Goal: Information Seeking & Learning: Learn about a topic

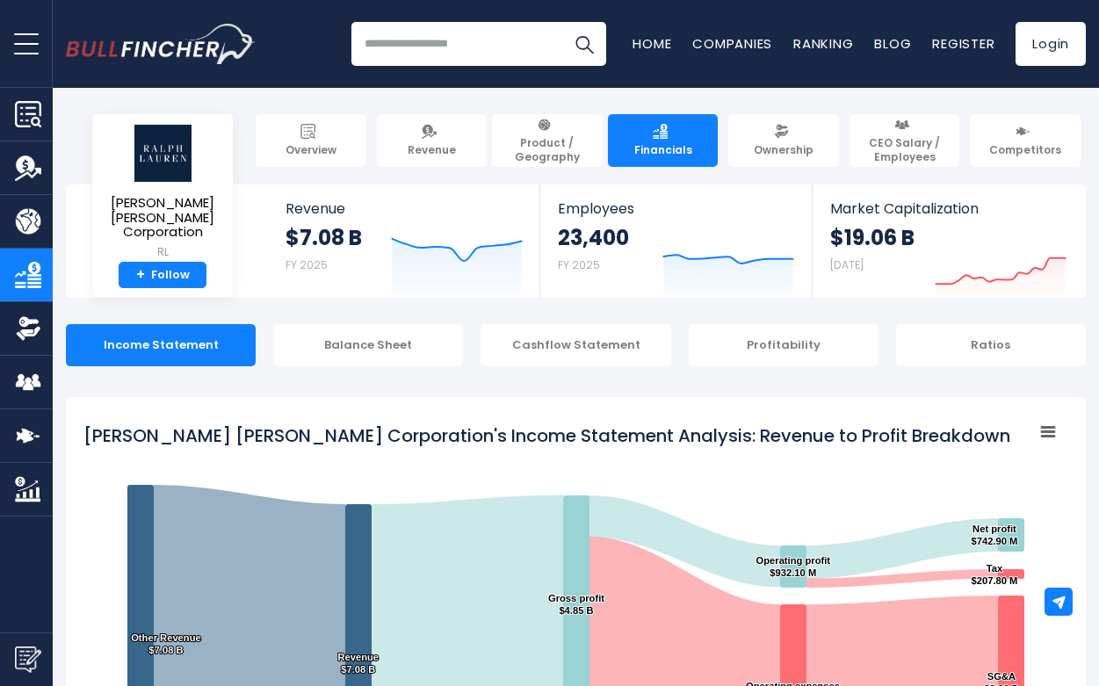
click at [686, 438] on tspan "[PERSON_NAME] [PERSON_NAME] Corporation's Income Statement Analysis: Revenue to…" at bounding box center [546, 435] width 927 height 25
click at [607, 432] on tspan "[PERSON_NAME] [PERSON_NAME] Corporation's Income Statement Analysis: Revenue to…" at bounding box center [546, 435] width 927 height 25
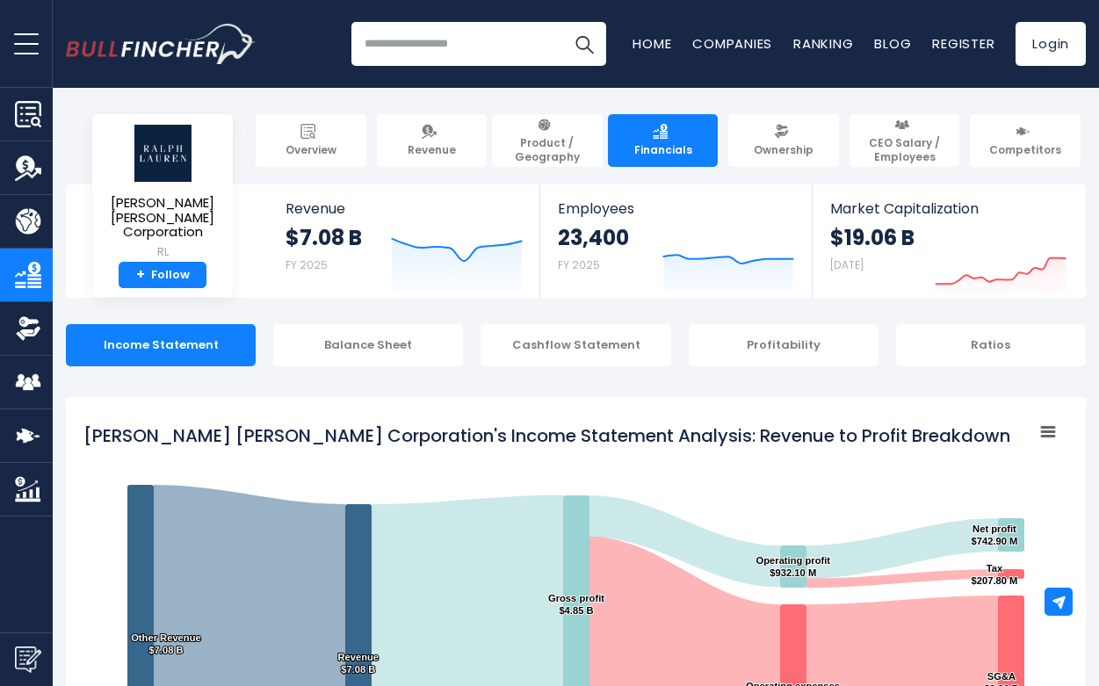
click at [607, 432] on tspan "[PERSON_NAME] [PERSON_NAME] Corporation's Income Statement Analysis: Revenue to…" at bounding box center [546, 435] width 927 height 25
click at [607, 440] on tspan "[PERSON_NAME] [PERSON_NAME] Corporation's Income Statement Analysis: Revenue to…" at bounding box center [546, 435] width 927 height 25
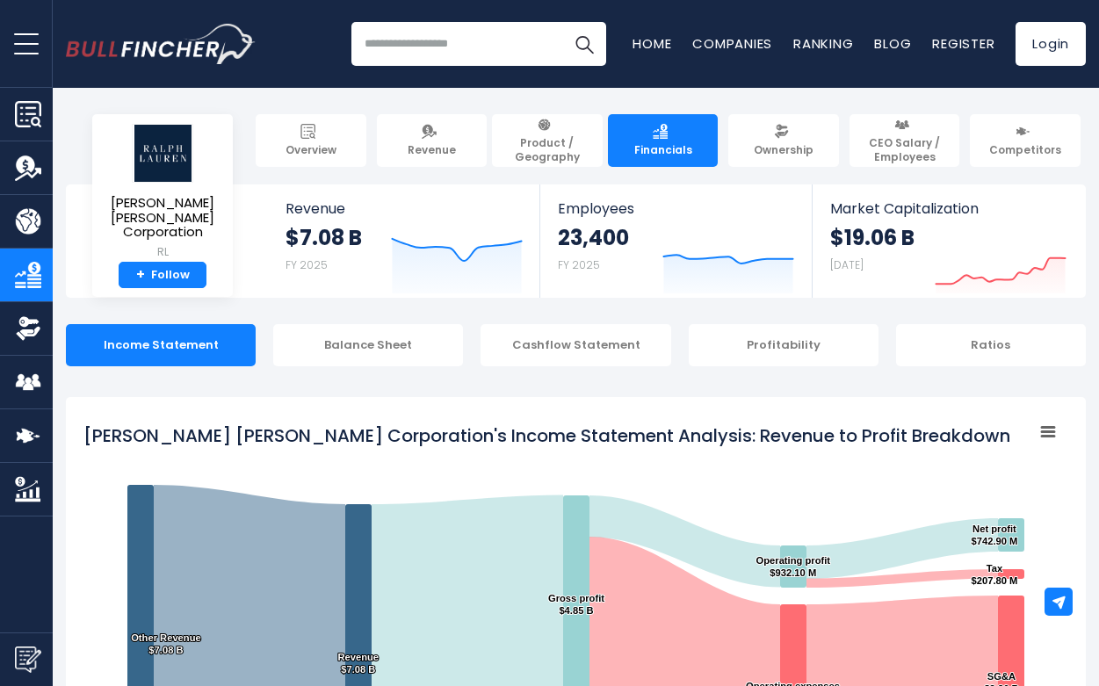
click at [607, 440] on tspan "[PERSON_NAME] [PERSON_NAME] Corporation's Income Statement Analysis: Revenue to…" at bounding box center [546, 435] width 927 height 25
click at [516, 435] on tspan "[PERSON_NAME] [PERSON_NAME] Corporation's Income Statement Analysis: Revenue to…" at bounding box center [546, 435] width 927 height 25
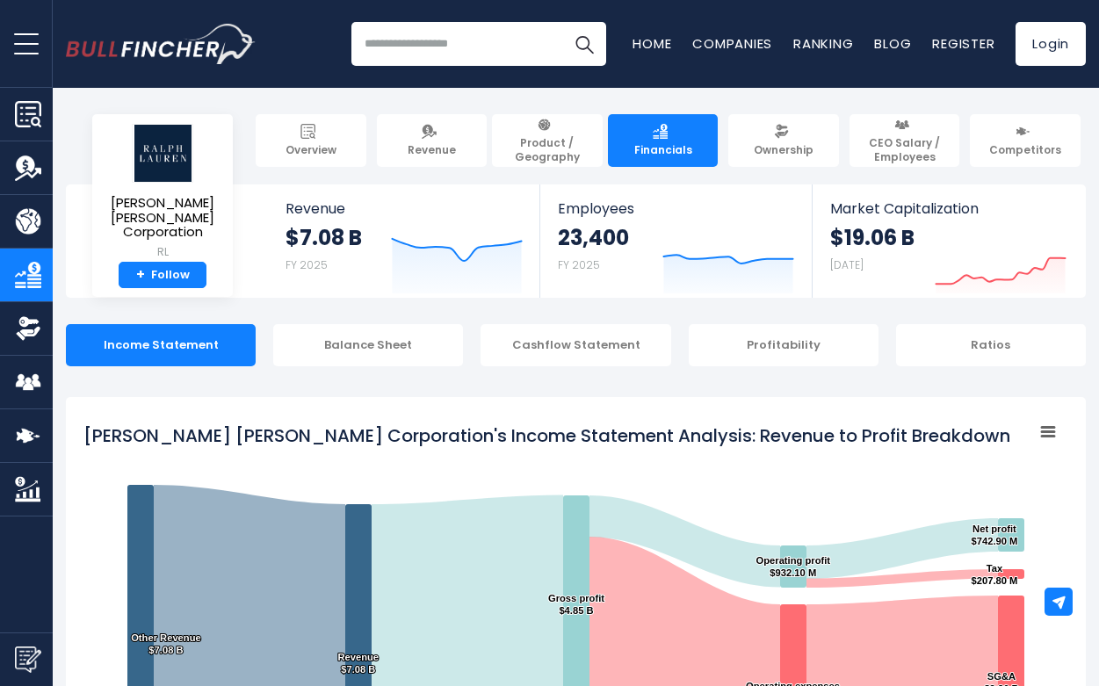
click at [516, 435] on tspan "[PERSON_NAME] [PERSON_NAME] Corporation's Income Statement Analysis: Revenue to…" at bounding box center [546, 435] width 927 height 25
drag, startPoint x: 526, startPoint y: 443, endPoint x: 427, endPoint y: 436, distance: 99.5
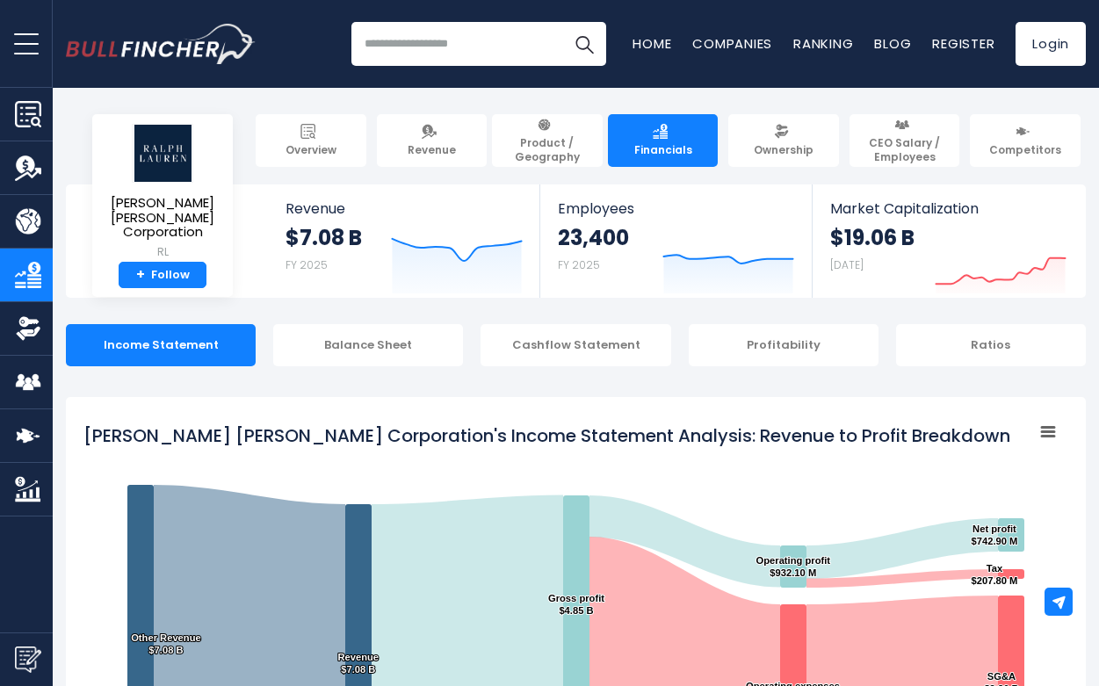
click at [426, 436] on tspan "[PERSON_NAME] [PERSON_NAME] Corporation's Income Statement Analysis: Revenue to…" at bounding box center [546, 435] width 927 height 25
drag, startPoint x: 427, startPoint y: 436, endPoint x: 531, endPoint y: 448, distance: 105.2
click at [531, 449] on icon "Created with Highcharts 12.1.2 Chart context menu [PERSON_NAME] [PERSON_NAME] C…" at bounding box center [575, 634] width 985 height 439
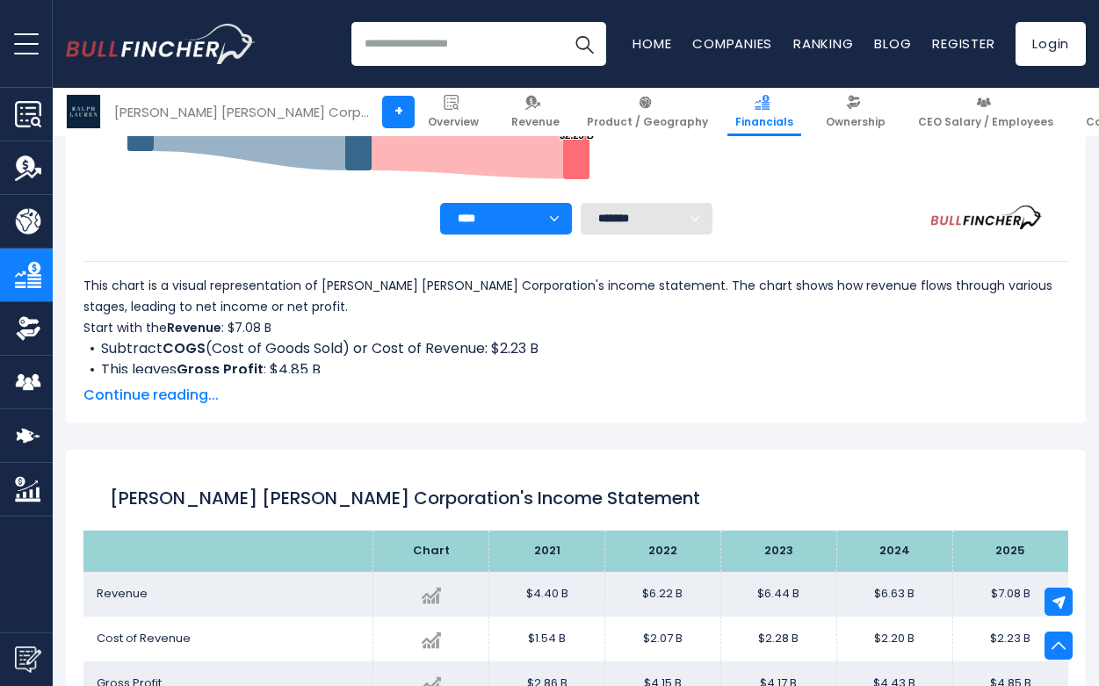
scroll to position [642, 0]
